Goal: Task Accomplishment & Management: Manage account settings

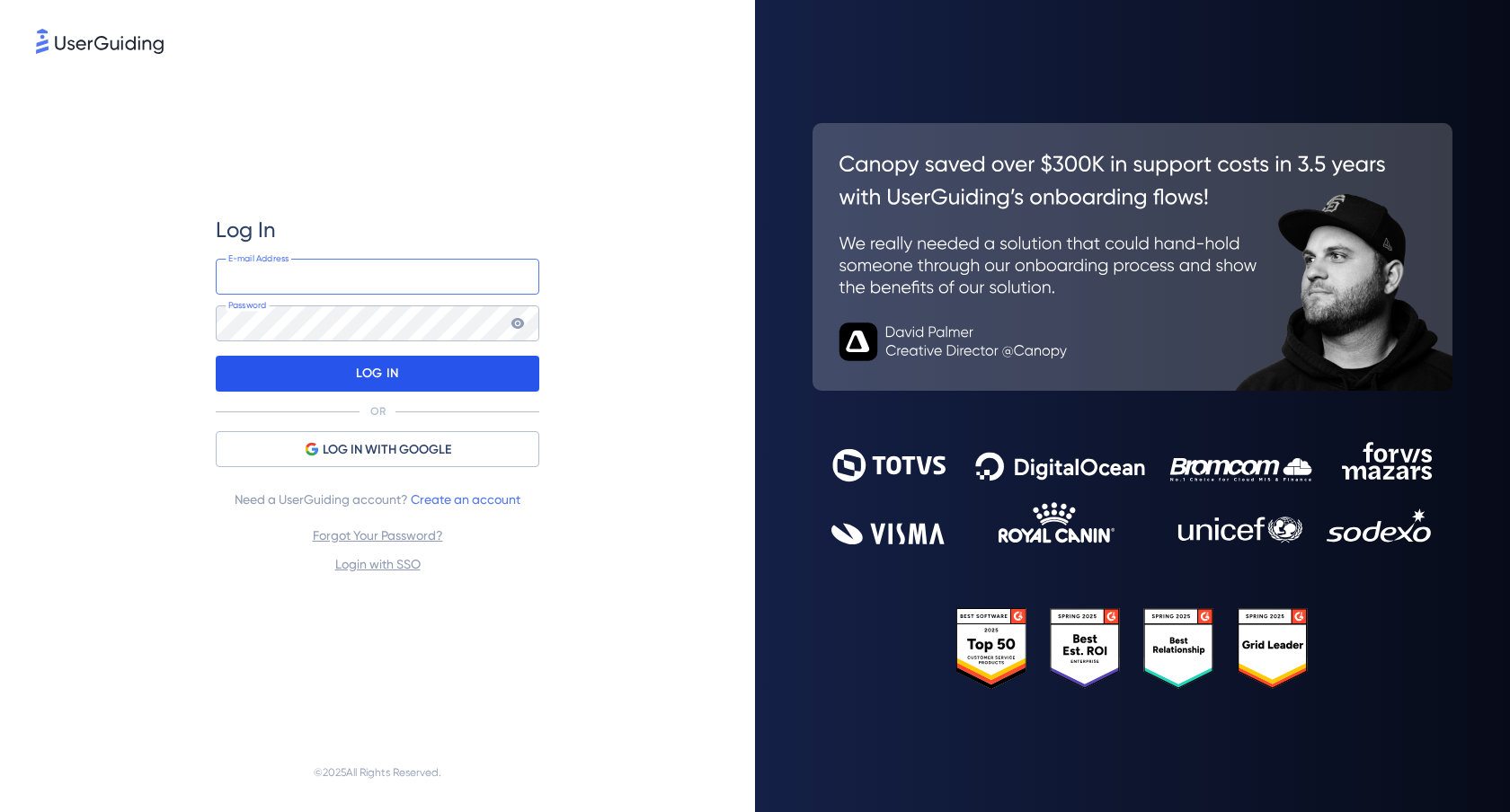
type input "[EMAIL_ADDRESS][DOMAIN_NAME]"
click at [398, 381] on p "LOG IN" at bounding box center [377, 373] width 42 height 29
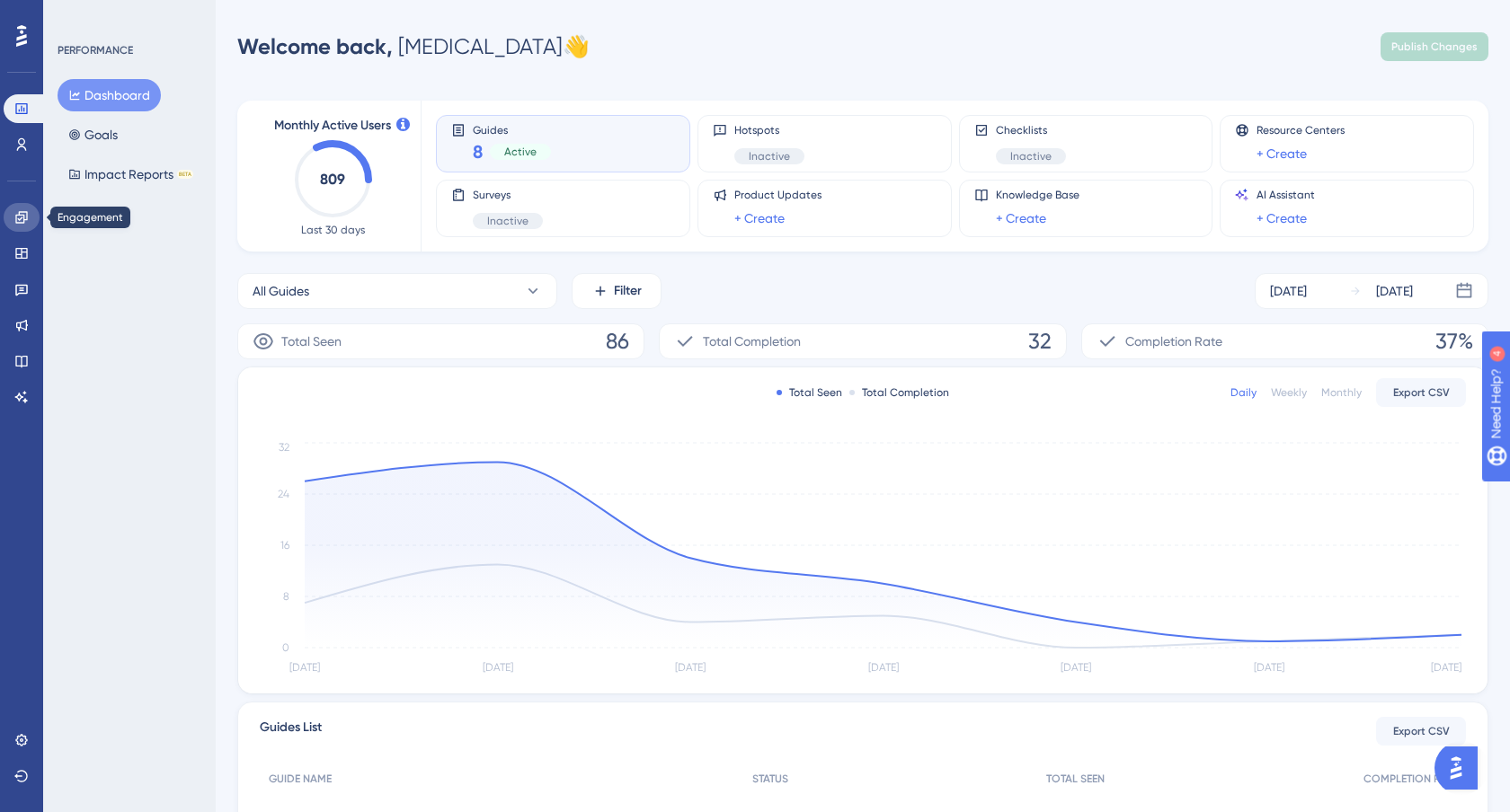
click at [21, 216] on icon at bounding box center [22, 217] width 15 height 15
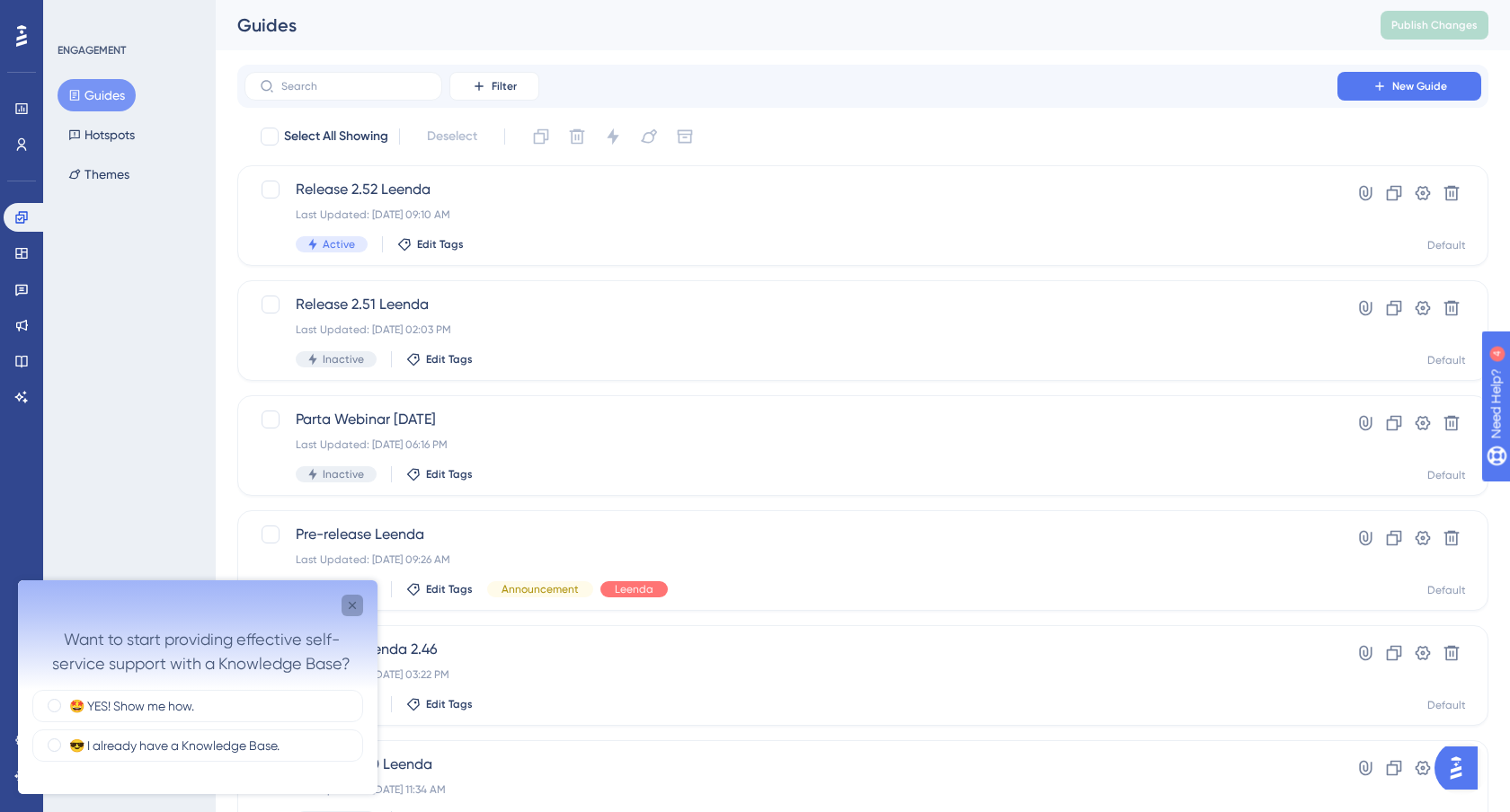
click at [348, 610] on icon "Close survey" at bounding box center [352, 606] width 15 height 15
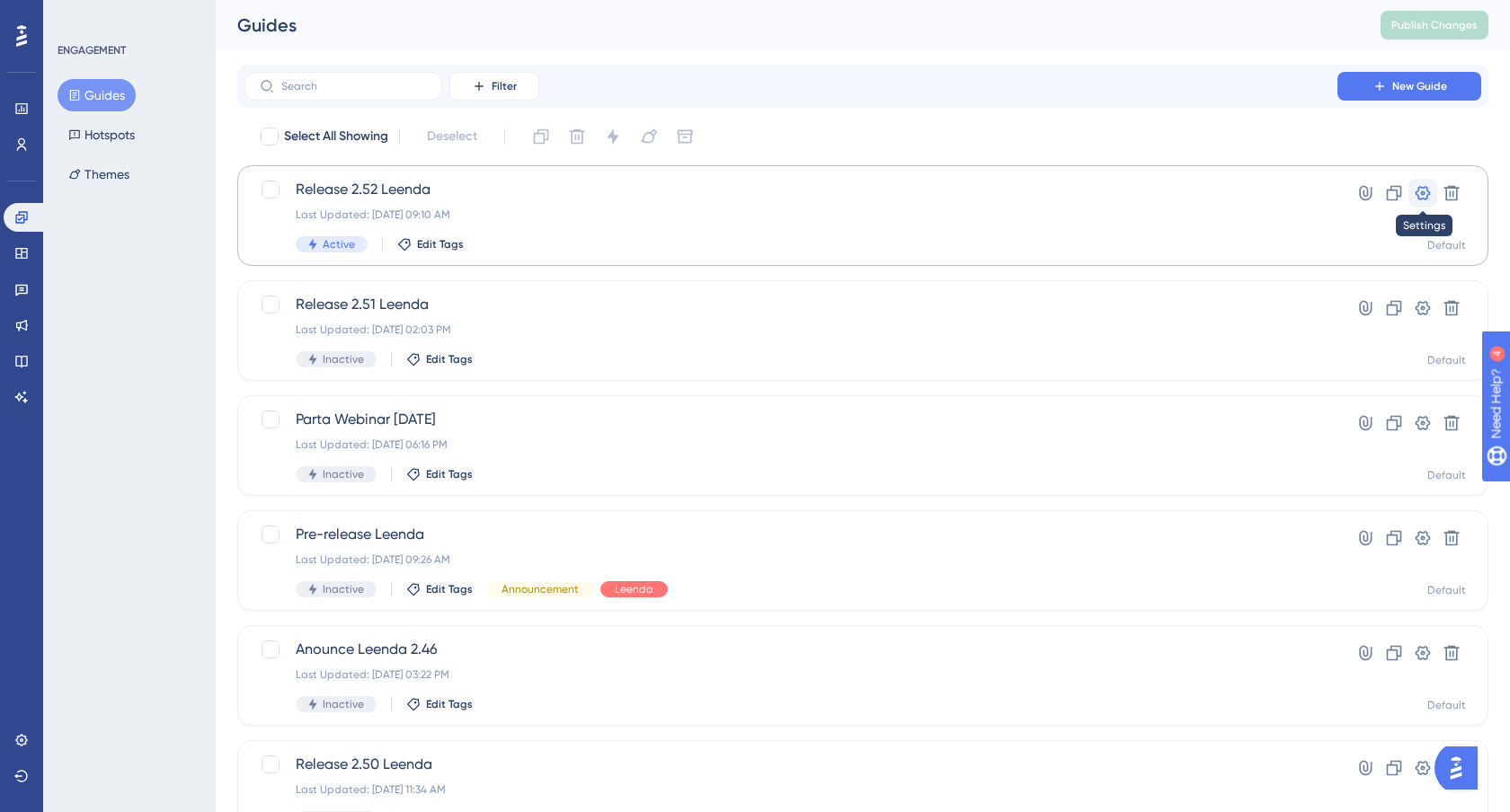
click at [1431, 189] on icon at bounding box center [1423, 193] width 18 height 18
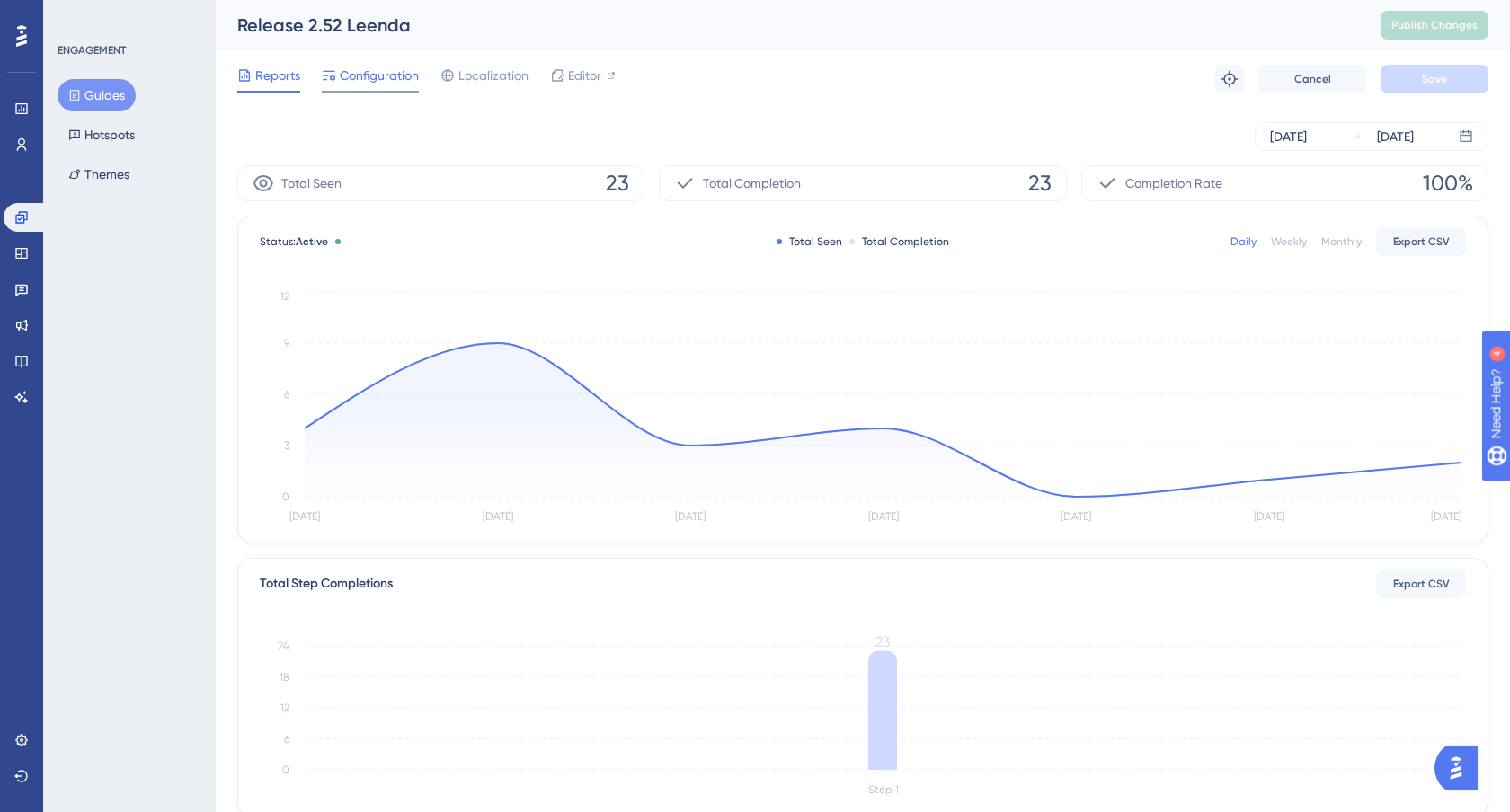
click at [387, 72] on span "Configuration" at bounding box center [379, 76] width 79 height 22
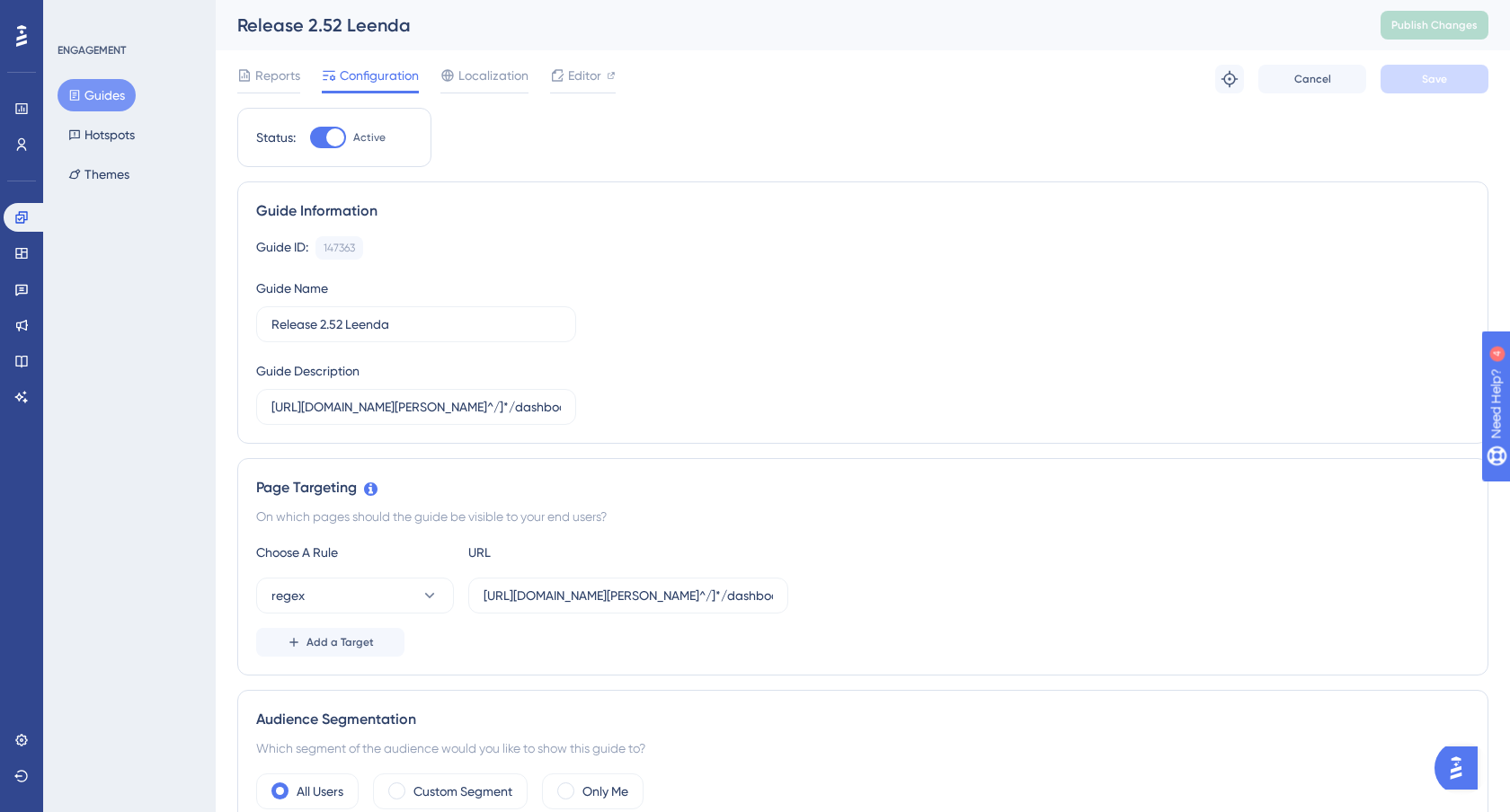
click at [333, 146] on div at bounding box center [328, 137] width 36 height 22
click at [310, 138] on input "Active" at bounding box center [309, 137] width 1 height 1
checkbox input "false"
click at [1452, 74] on button "Save" at bounding box center [1434, 79] width 108 height 29
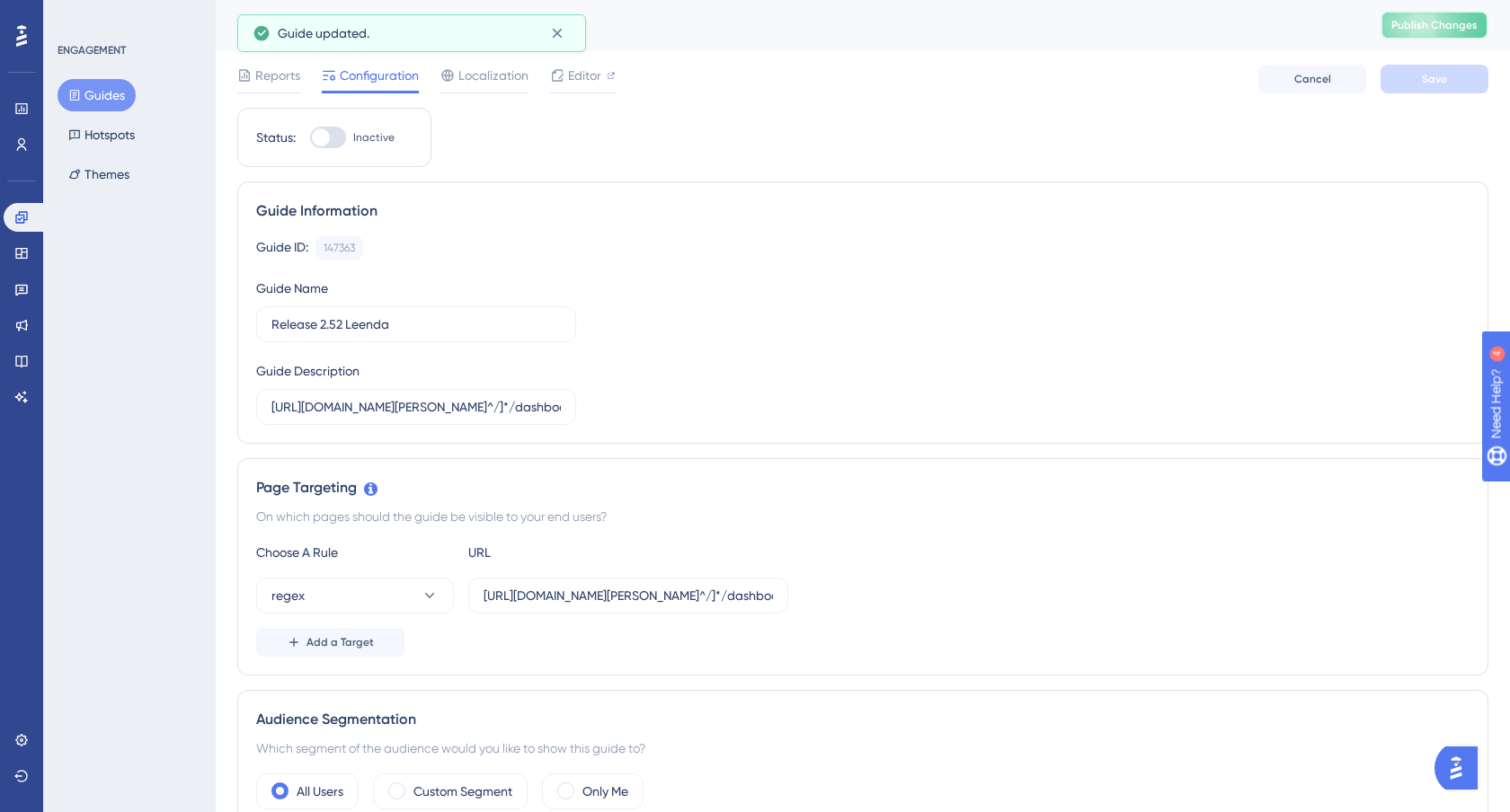
click at [1435, 25] on span "Publish Changes" at bounding box center [1434, 25] width 86 height 15
click at [29, 223] on link at bounding box center [26, 217] width 43 height 29
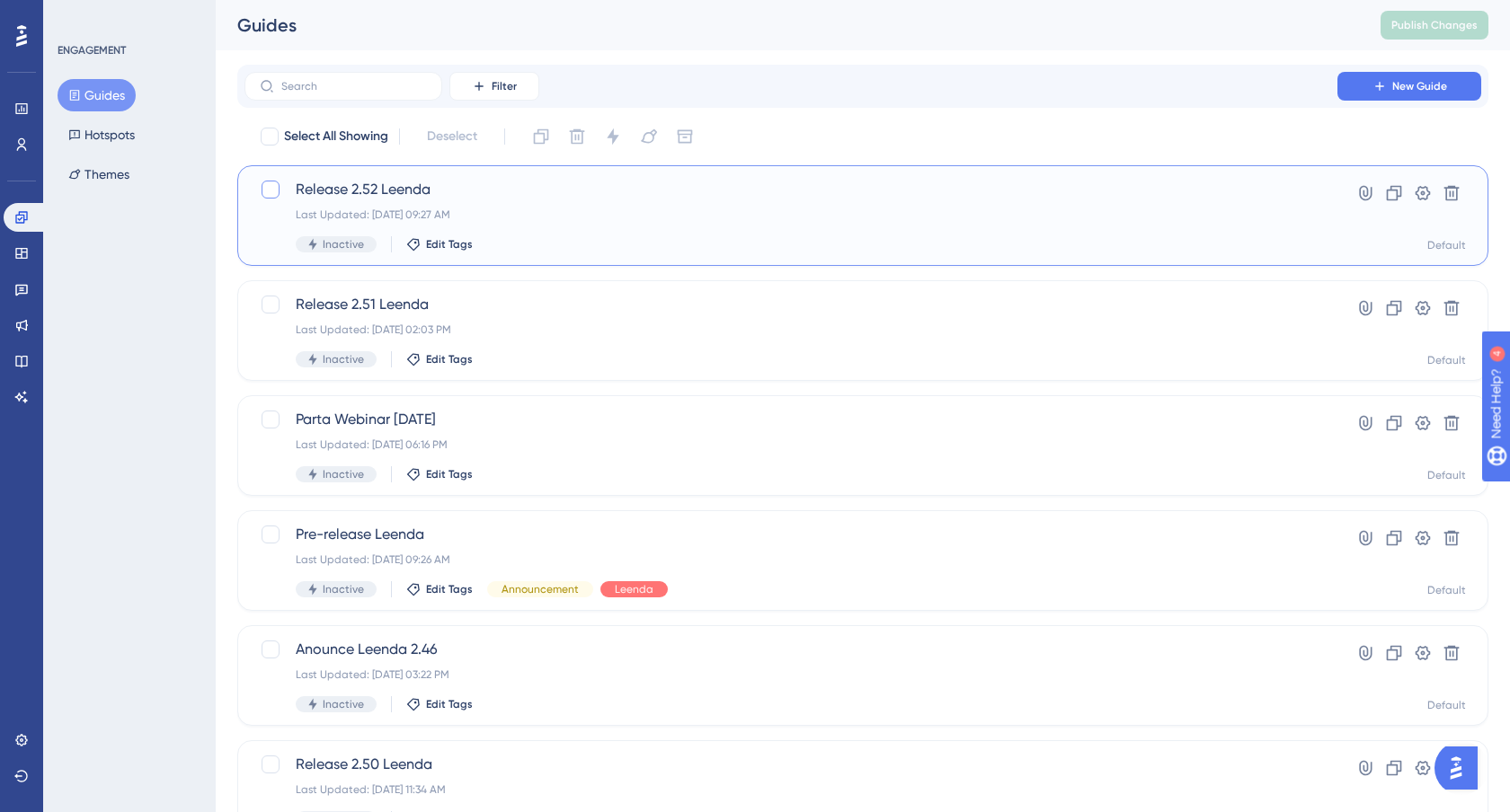
click at [264, 191] on div at bounding box center [270, 189] width 18 height 18
checkbox input "true"
click at [541, 140] on icon at bounding box center [541, 136] width 18 height 18
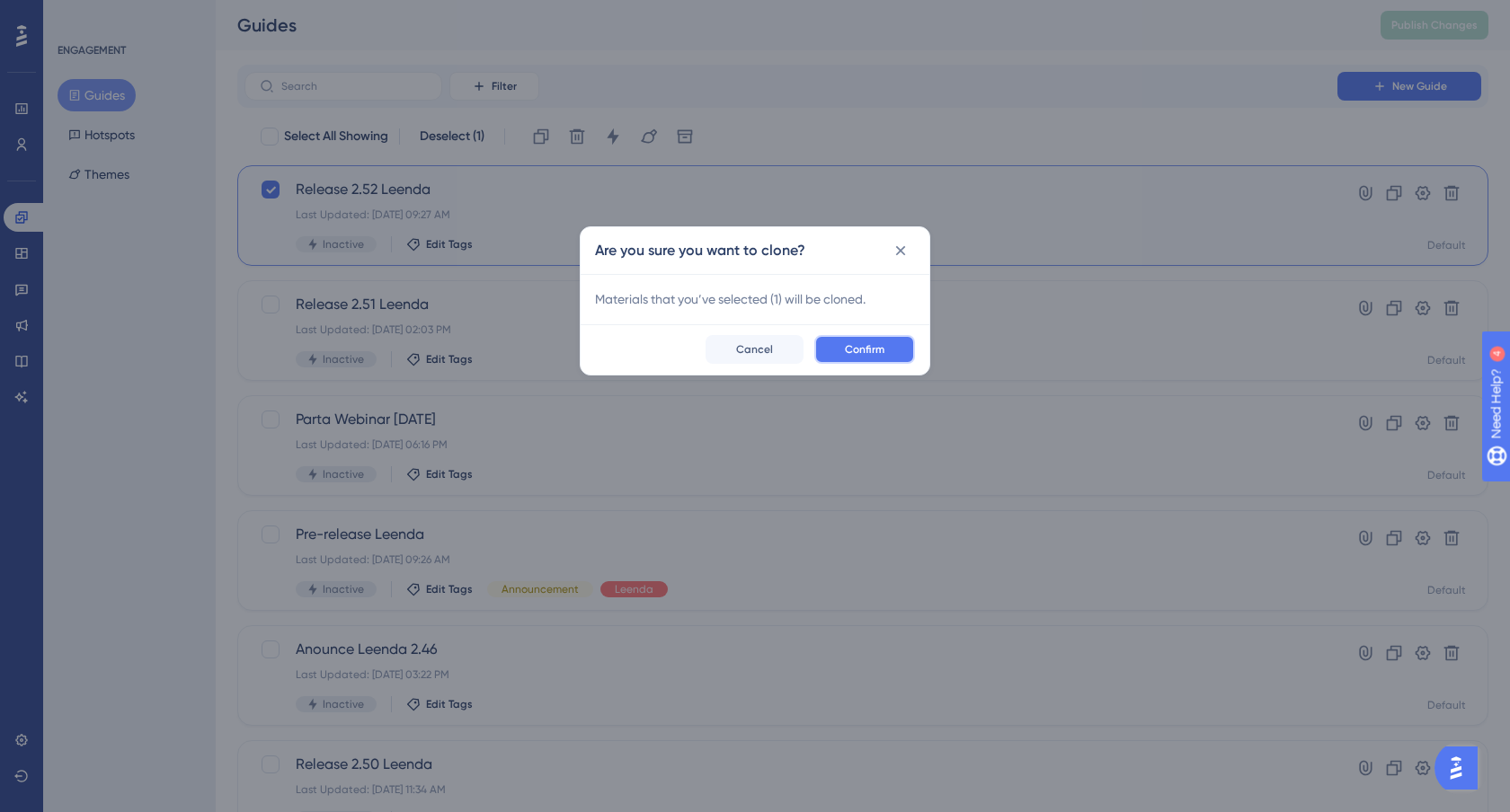
click at [862, 352] on span "Confirm" at bounding box center [865, 349] width 39 height 15
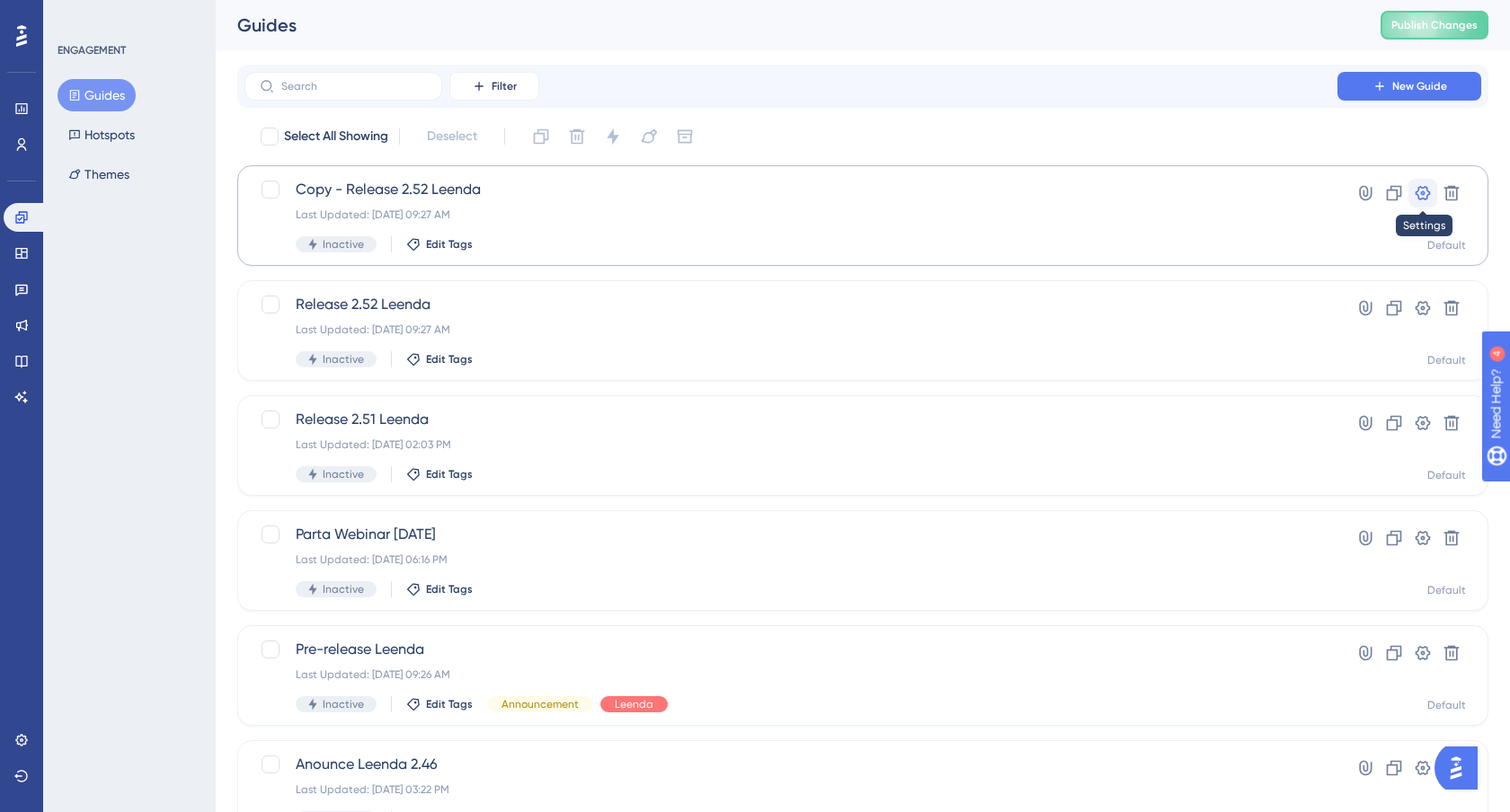
click at [1411, 201] on button at bounding box center [1422, 192] width 29 height 29
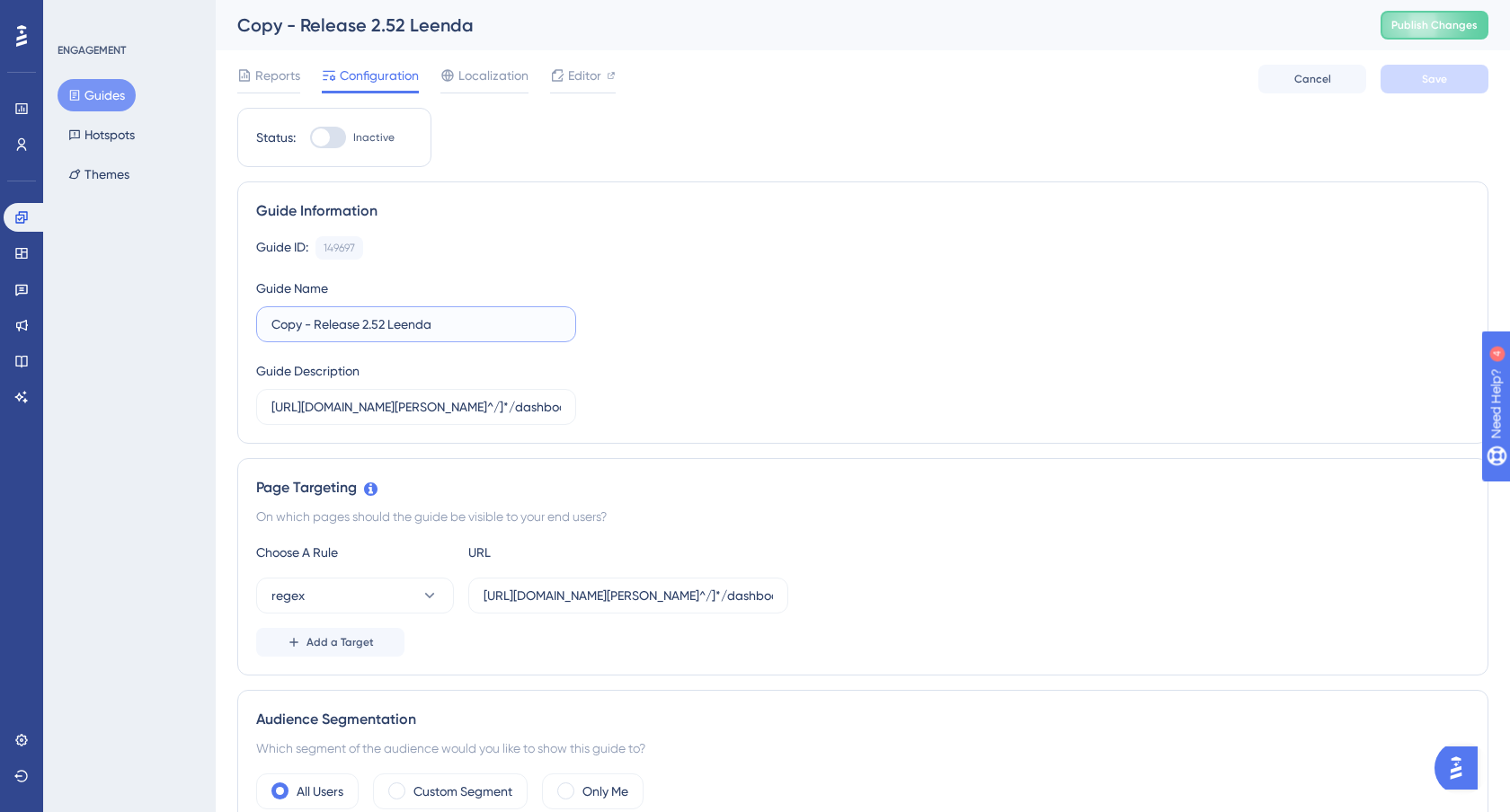
click at [314, 326] on input "Copy - Release 2.52 Leenda" at bounding box center [415, 325] width 289 height 20
click at [340, 330] on input "Release 2.52 Leenda" at bounding box center [415, 325] width 289 height 20
type input "Release 2.53 Leenda"
click at [427, 285] on div "Guide Name Release 2.53 Leenda" at bounding box center [416, 310] width 320 height 65
click at [574, 82] on span "Editor" at bounding box center [585, 76] width 34 height 22
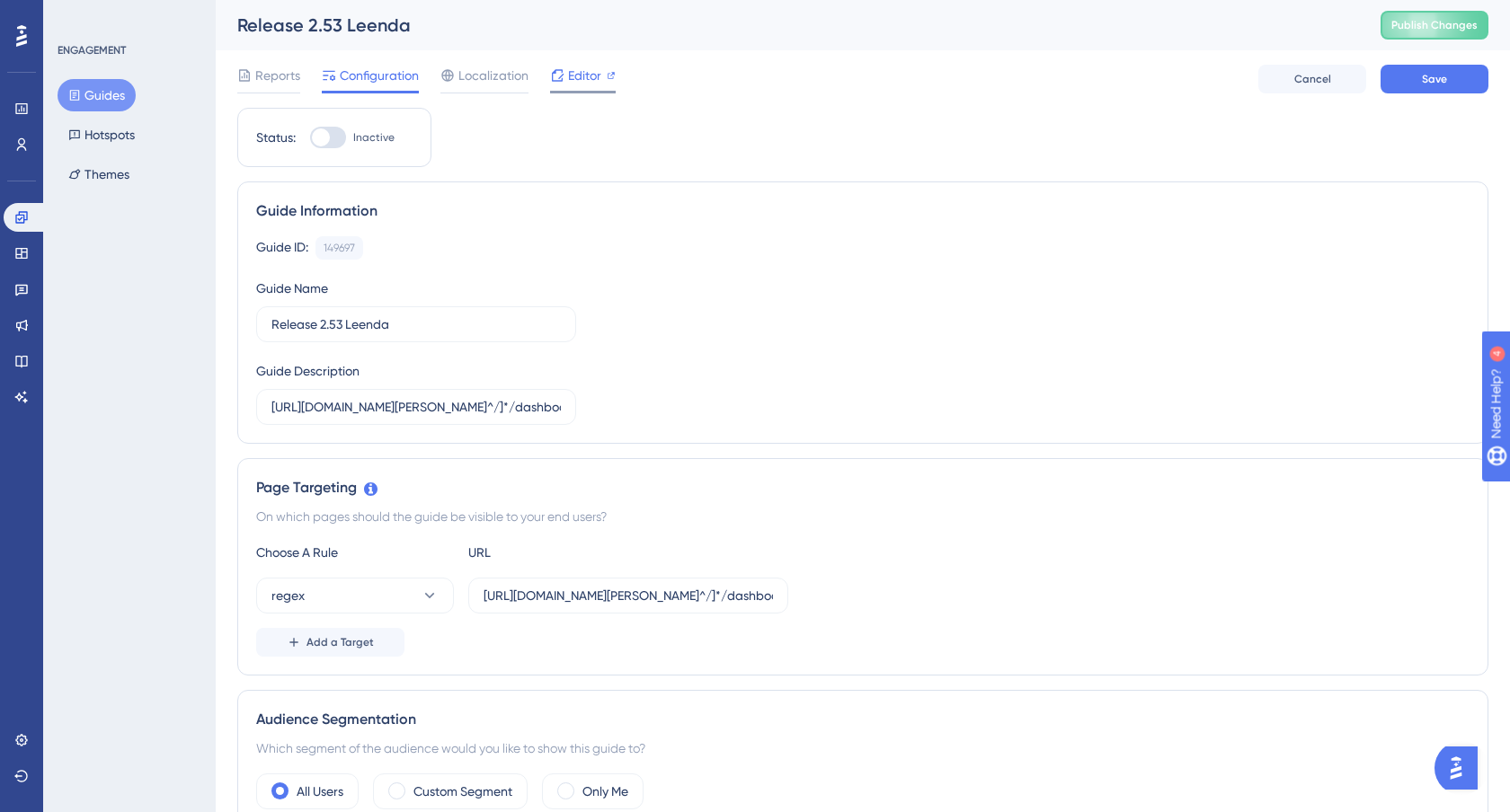
click at [607, 81] on div at bounding box center [611, 76] width 9 height 22
drag, startPoint x: 316, startPoint y: 326, endPoint x: 243, endPoint y: 328, distance: 73.0
click at [243, 328] on div "Guide Information Guide ID: 149697 Copy Guide Name Copy - Release 2.52 Leenda G…" at bounding box center [863, 313] width 1251 height 262
type input "Release 2.52 Leenda"
click at [333, 144] on div at bounding box center [328, 137] width 36 height 22
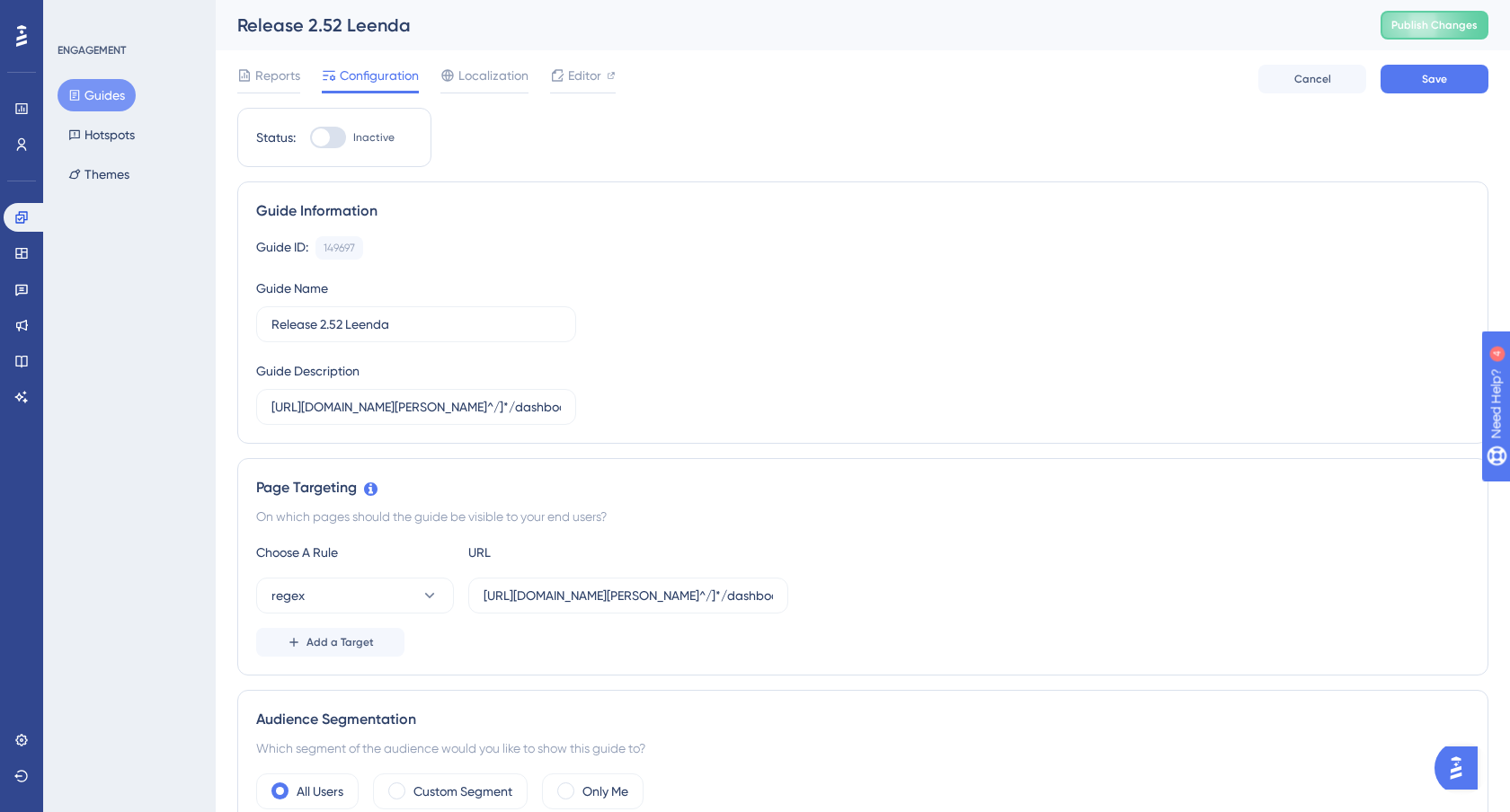
click at [310, 138] on input "Inactive" at bounding box center [309, 137] width 1 height 1
click at [333, 144] on div at bounding box center [336, 137] width 18 height 18
click at [310, 138] on input "Active" at bounding box center [309, 137] width 1 height 1
checkbox input "false"
click at [343, 322] on input "Release 2.52 Leenda" at bounding box center [415, 325] width 289 height 20
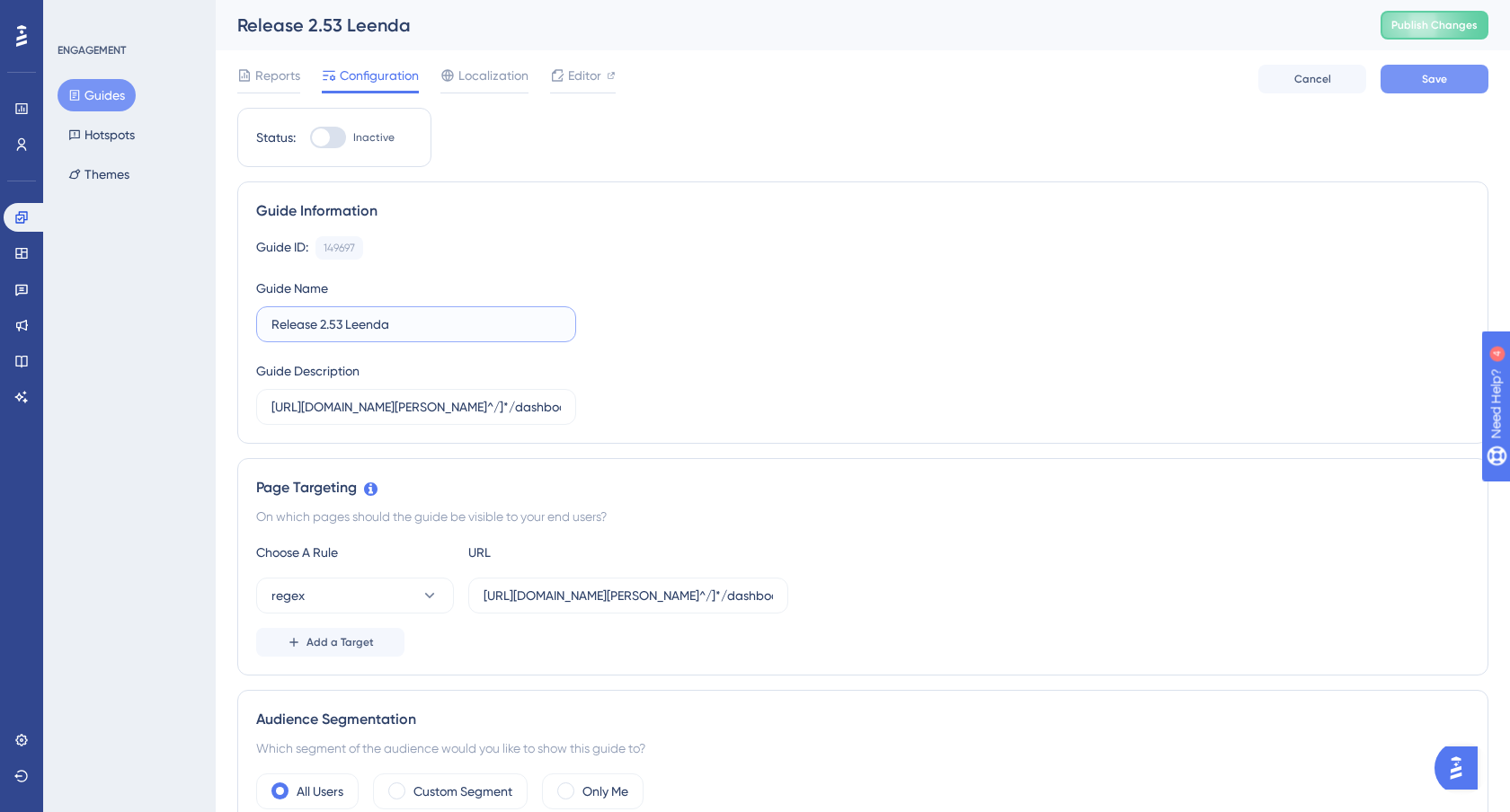
type input "Release 2.53 Leenda"
click at [1441, 65] on button "Save" at bounding box center [1434, 79] width 108 height 29
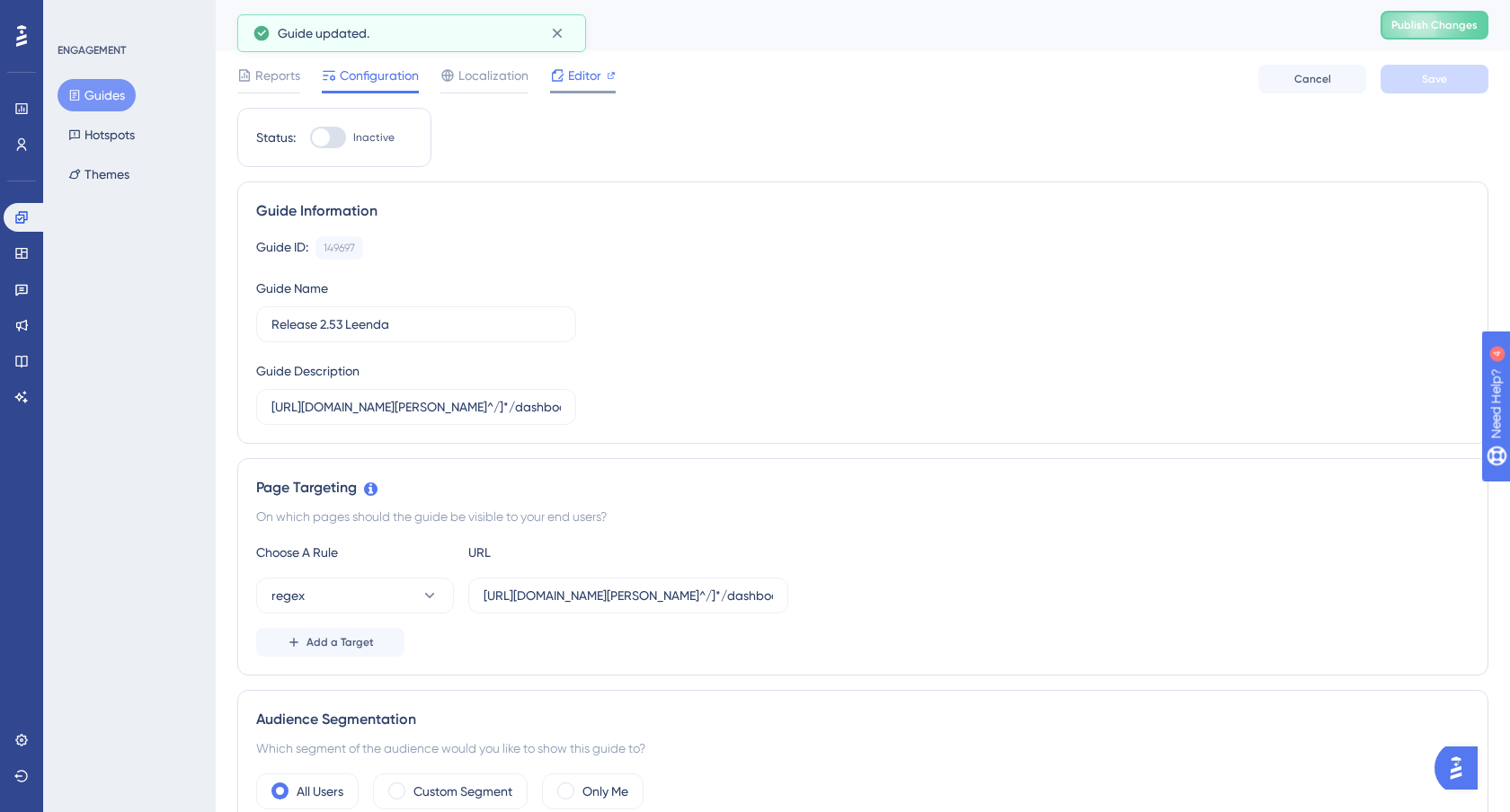
click at [594, 79] on span "Editor" at bounding box center [585, 76] width 34 height 22
click at [348, 139] on label "Inactive" at bounding box center [352, 137] width 85 height 22
click at [310, 138] on input "Inactive" at bounding box center [309, 137] width 1 height 1
checkbox input "true"
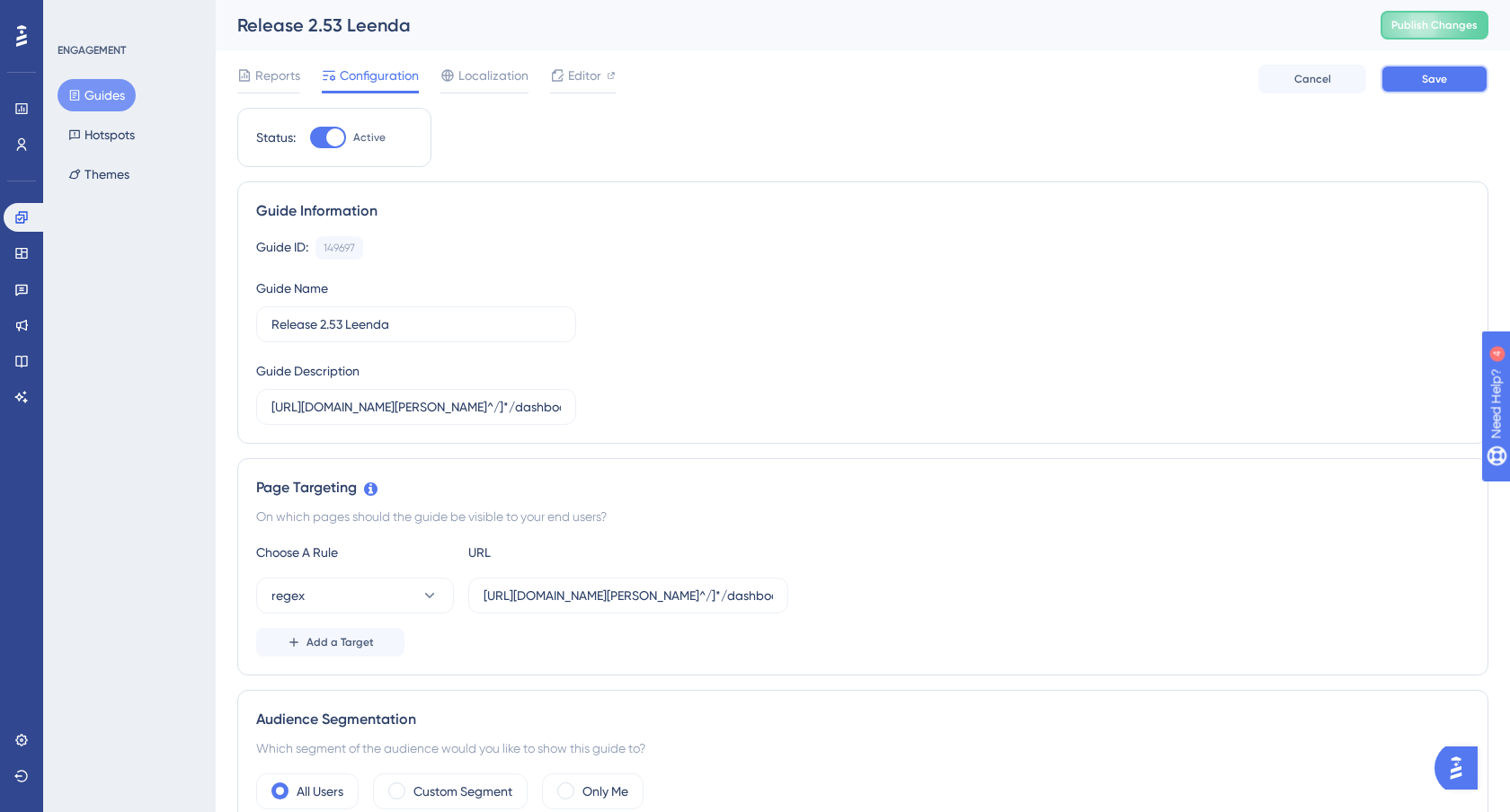
click at [1447, 91] on button "Save" at bounding box center [1434, 79] width 108 height 29
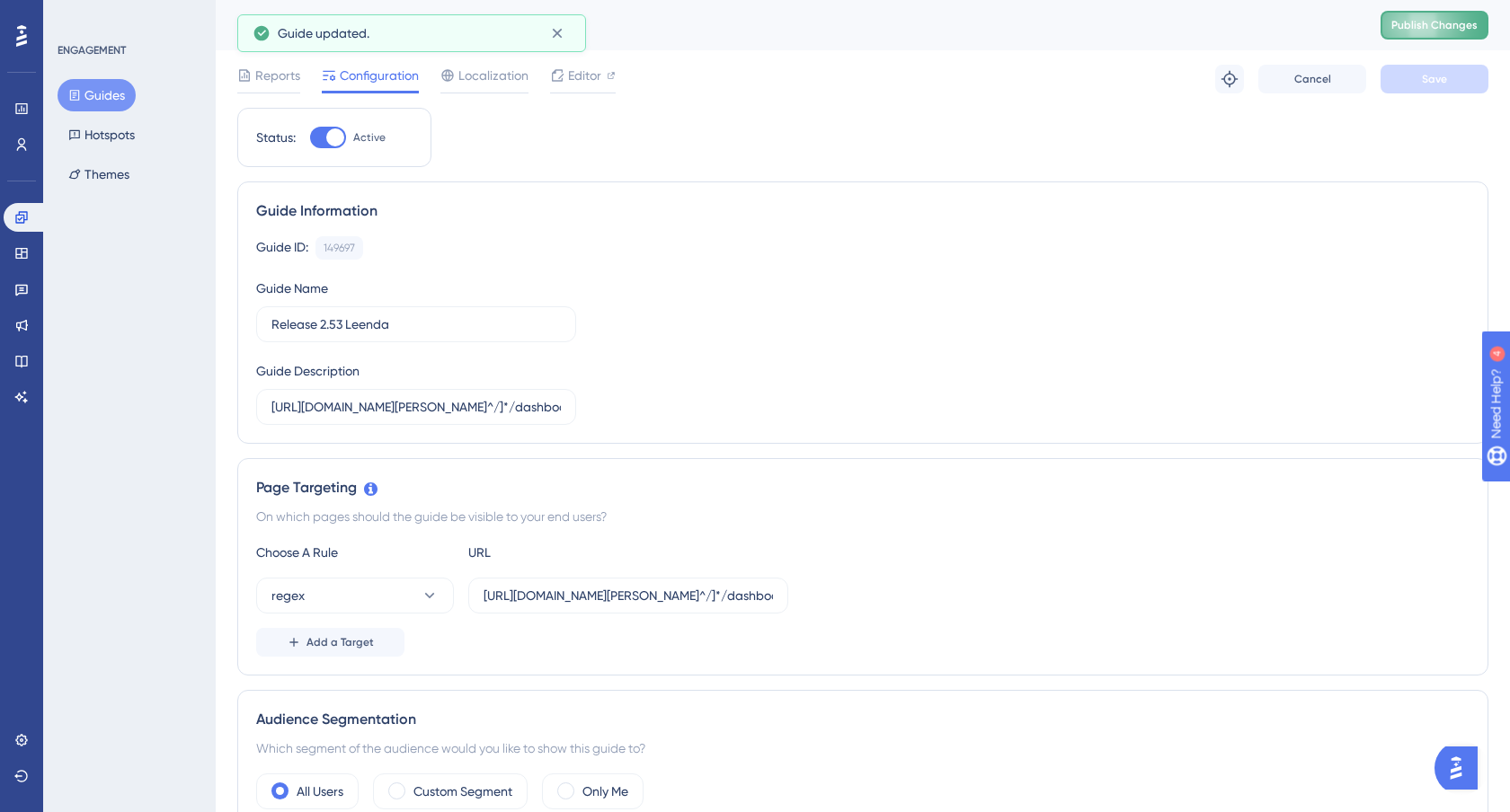
click at [1427, 21] on span "Publish Changes" at bounding box center [1434, 25] width 86 height 15
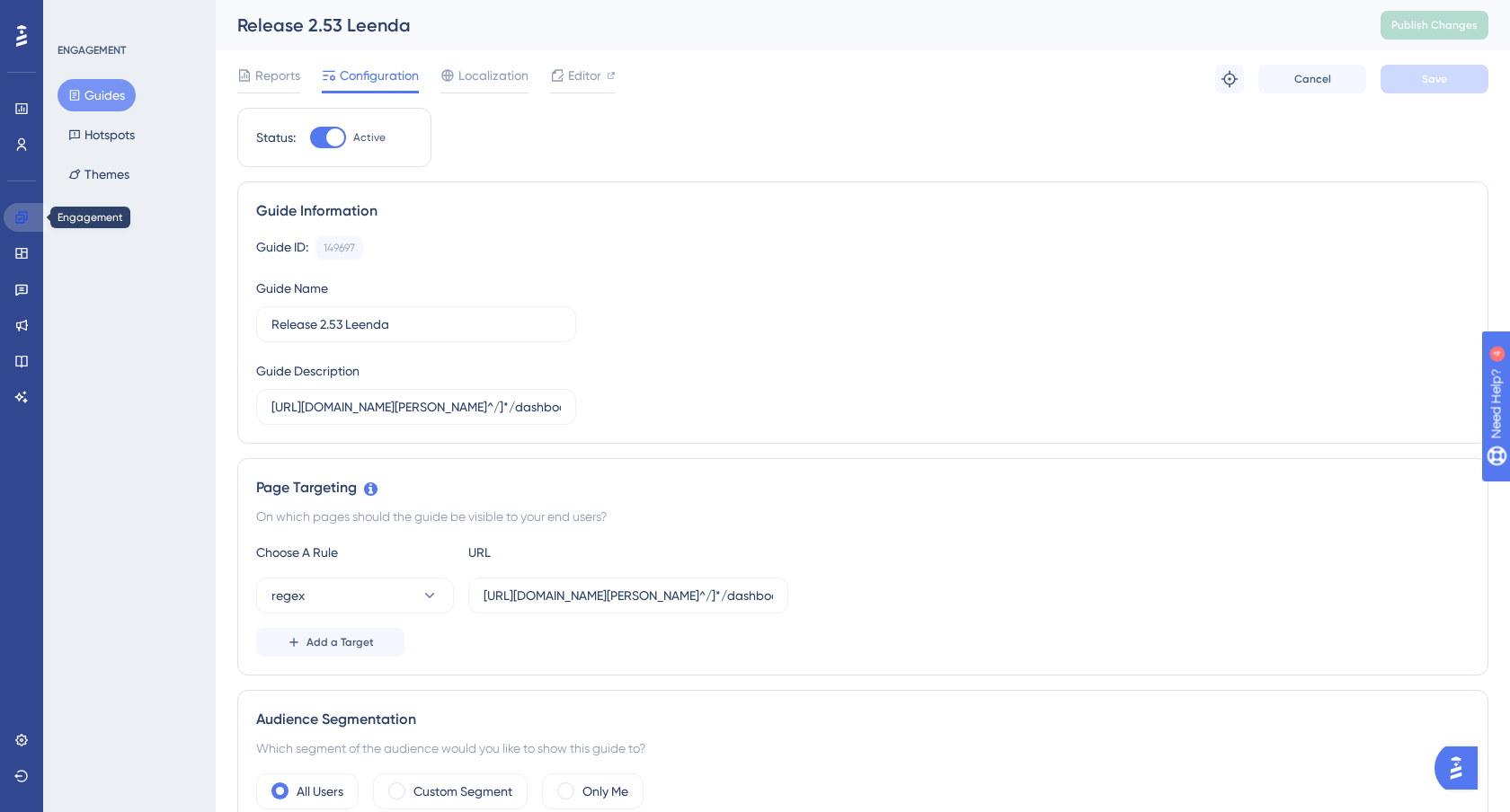
click at [20, 223] on icon at bounding box center [22, 217] width 15 height 15
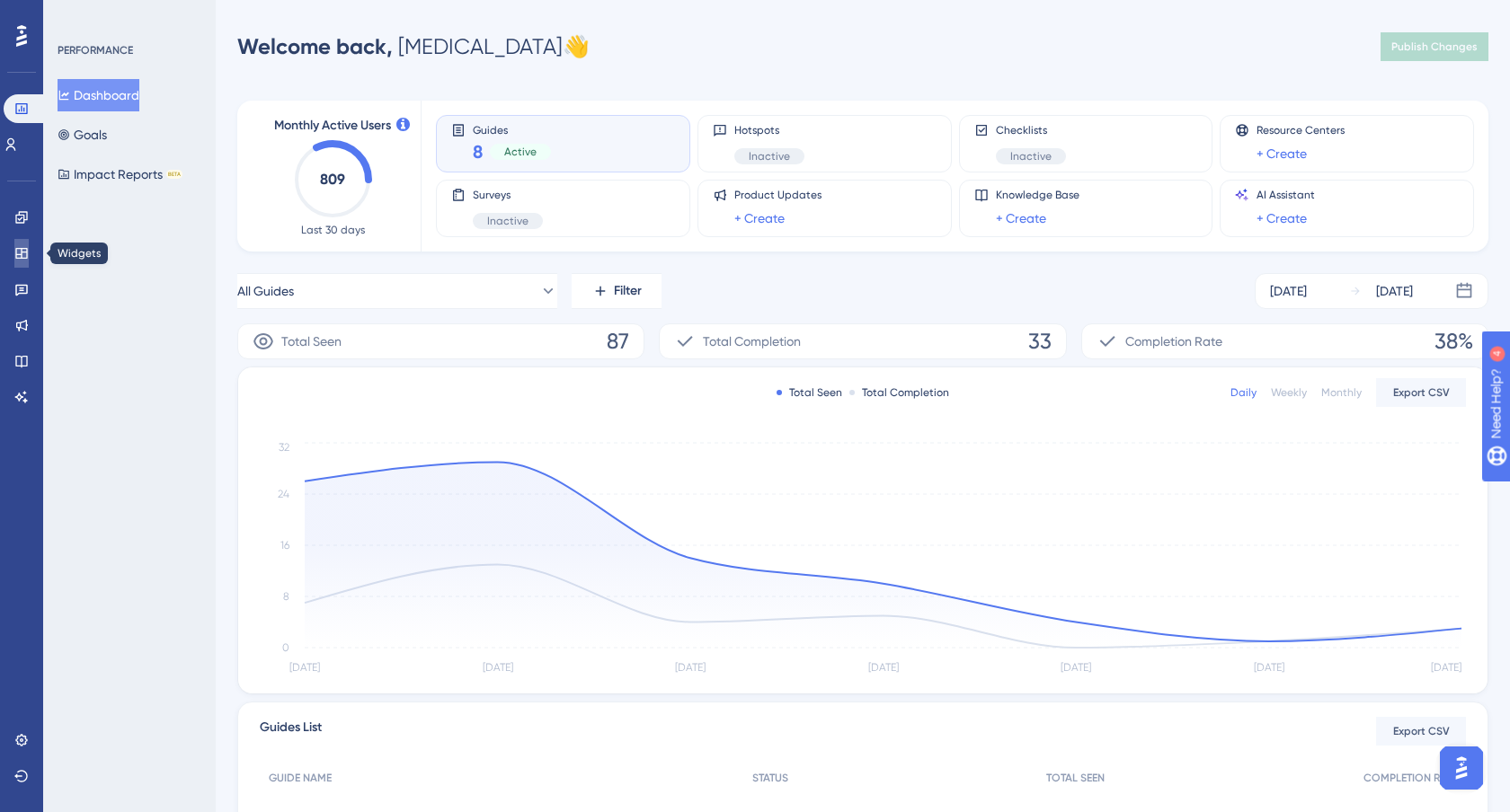
click at [19, 245] on link at bounding box center [22, 253] width 15 height 29
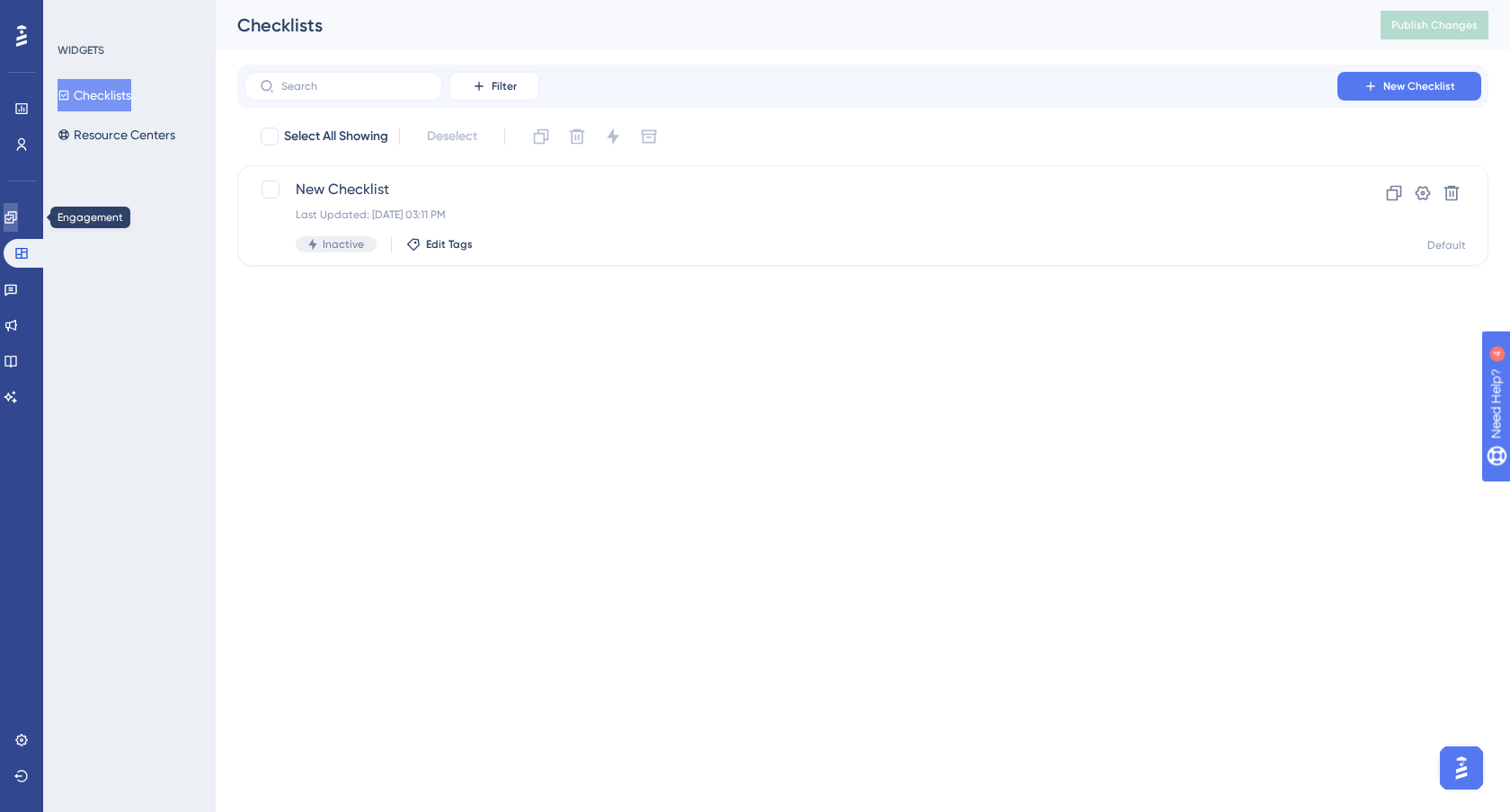
click at [16, 217] on icon at bounding box center [11, 217] width 12 height 12
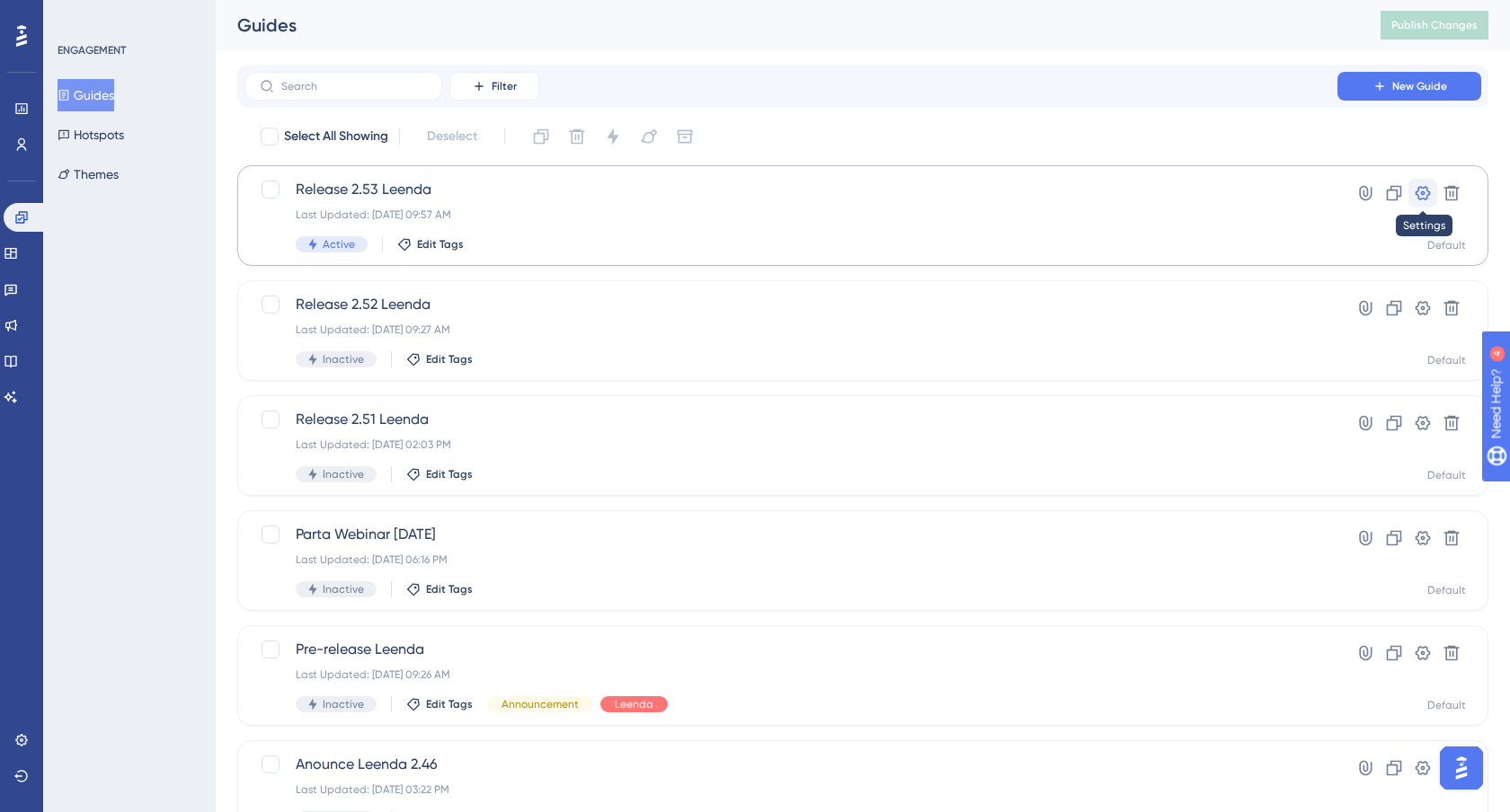
click at [1427, 190] on icon at bounding box center [1423, 193] width 15 height 15
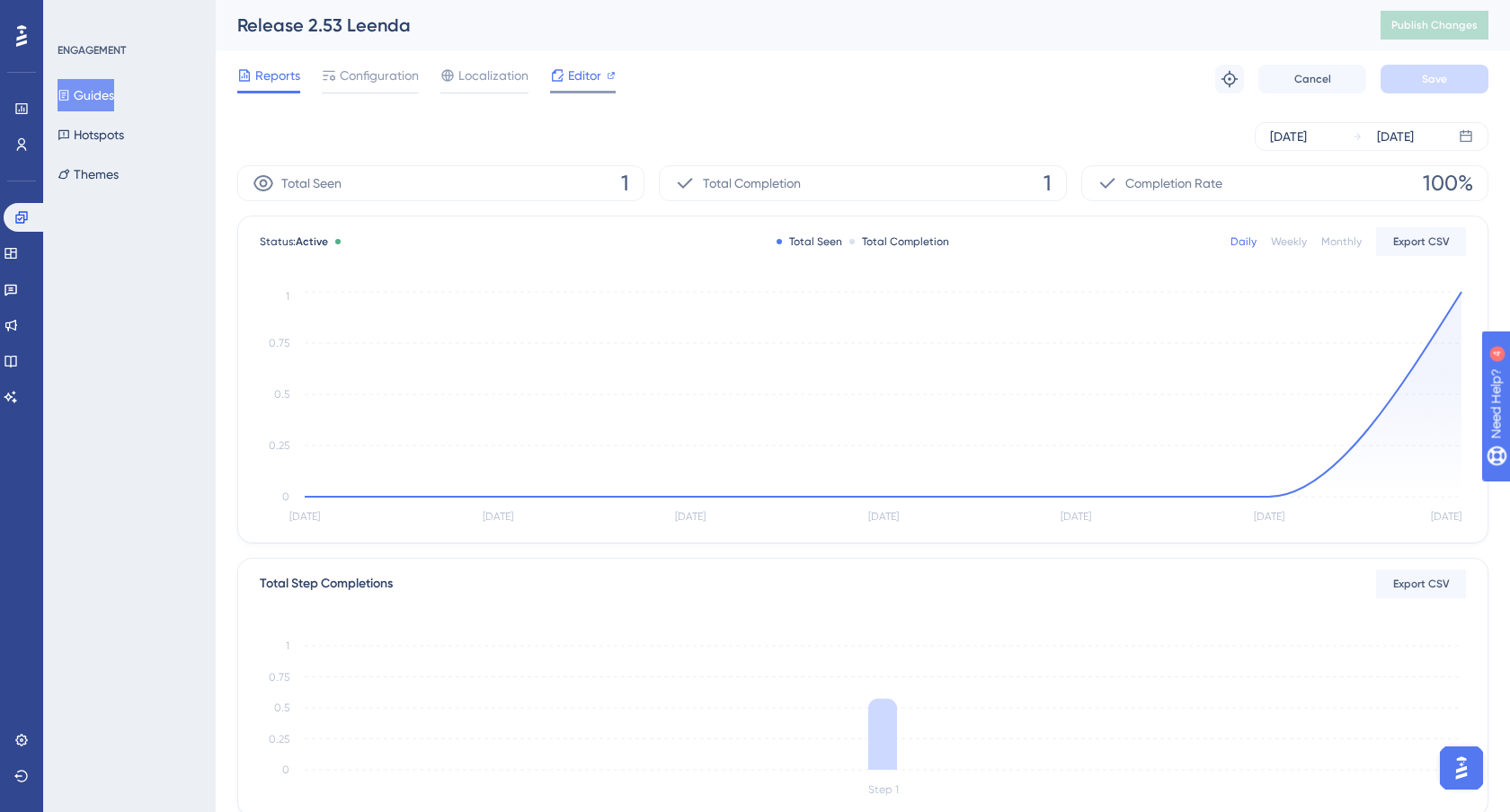
click at [582, 73] on span "Editor" at bounding box center [585, 76] width 34 height 22
